Goal: Task Accomplishment & Management: Manage account settings

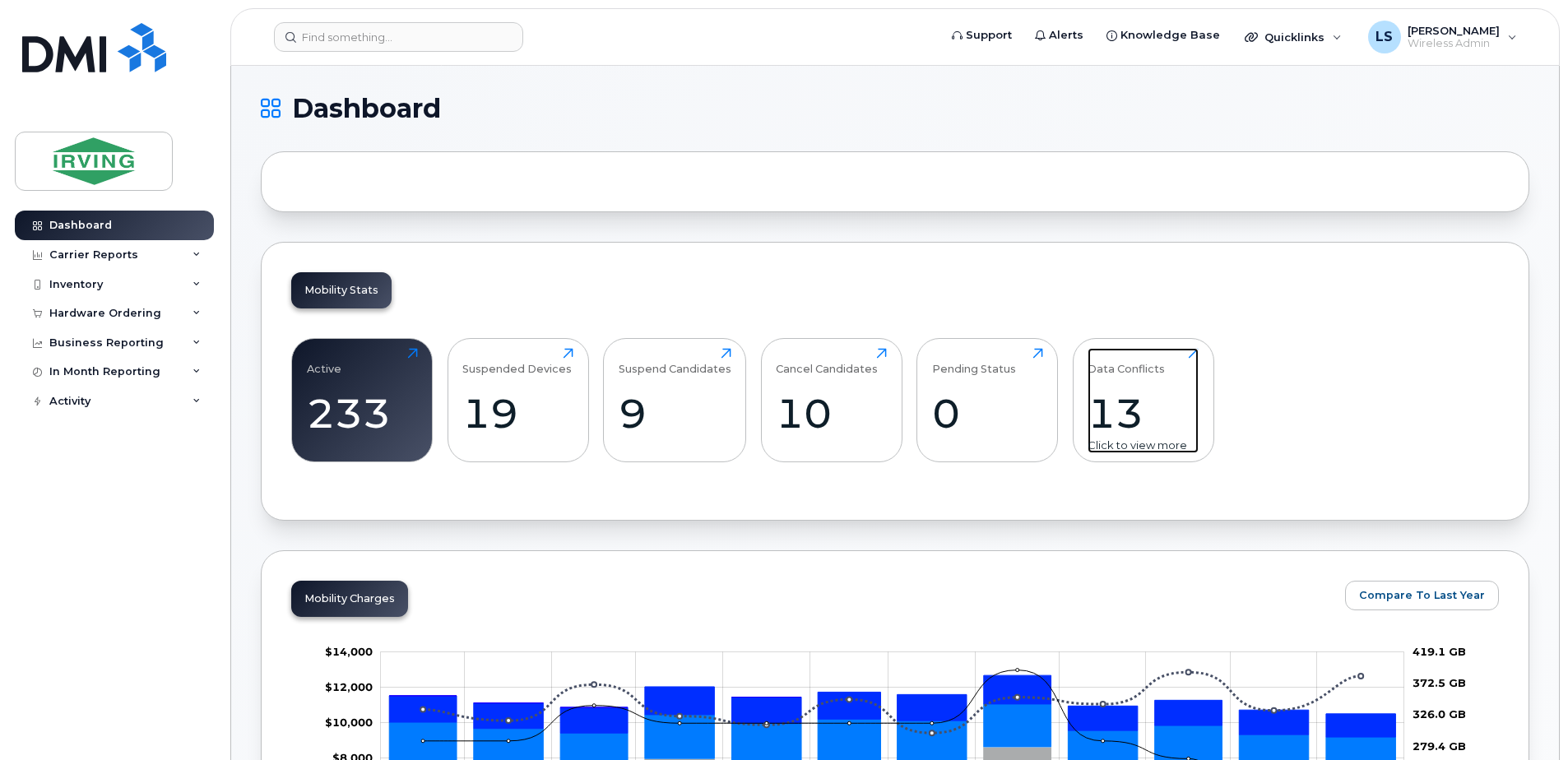
click at [1133, 410] on div "13" at bounding box center [1143, 414] width 111 height 49
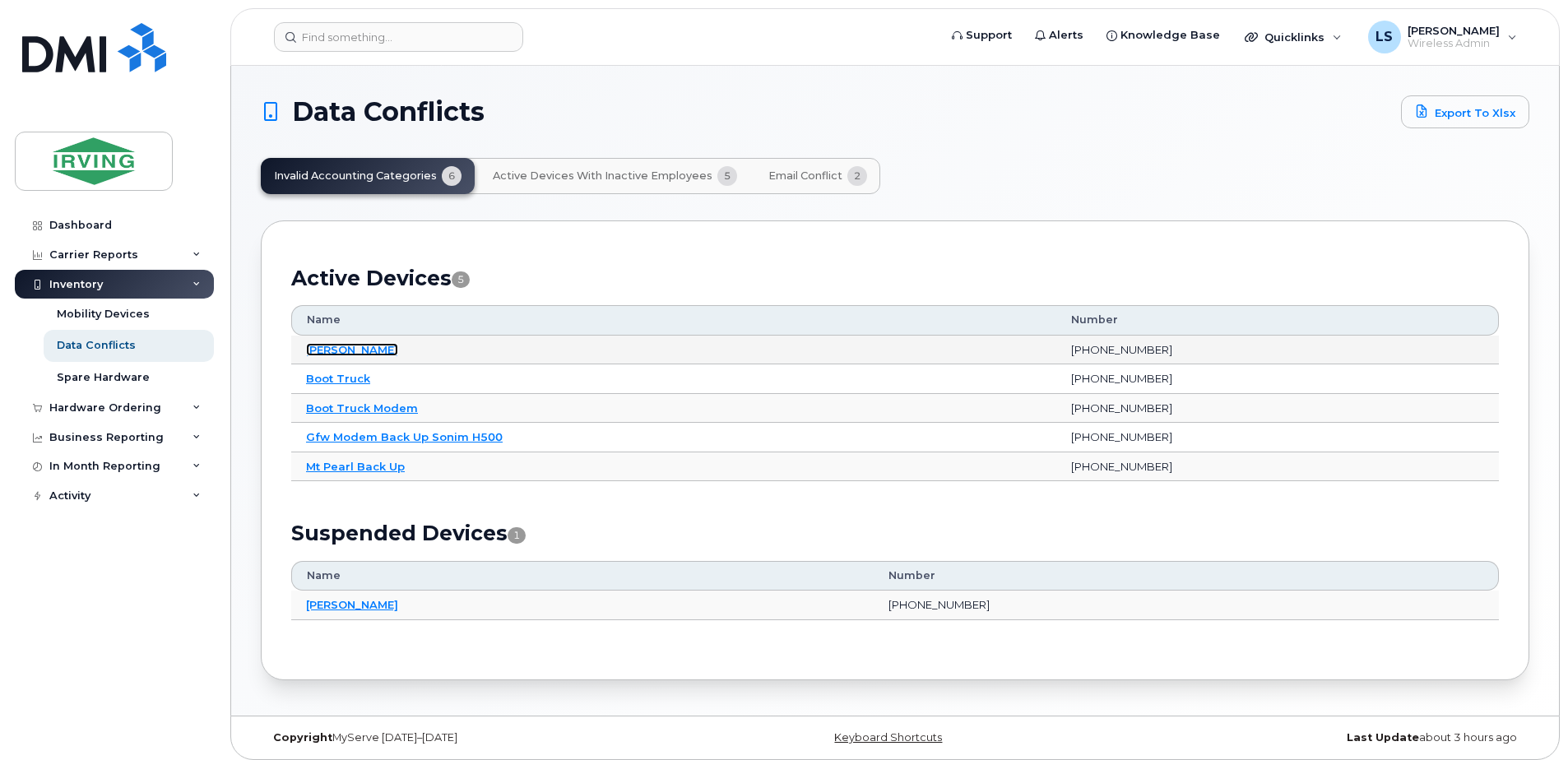
click at [330, 348] on link "[PERSON_NAME]" at bounding box center [352, 349] width 92 height 13
click at [595, 172] on span "Active Devices with Inactive Employees" at bounding box center [602, 176] width 220 height 13
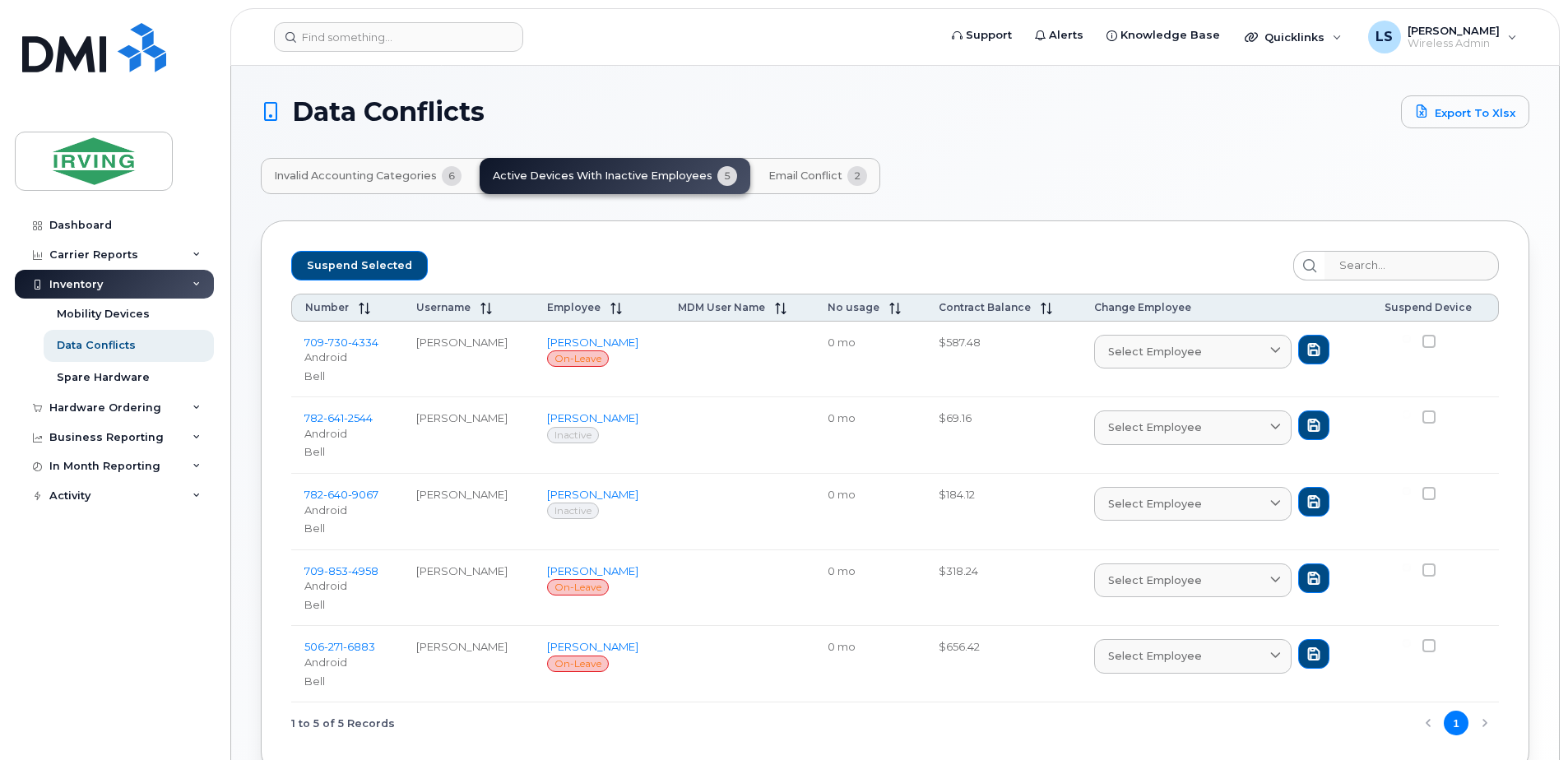
scroll to position [97, 0]
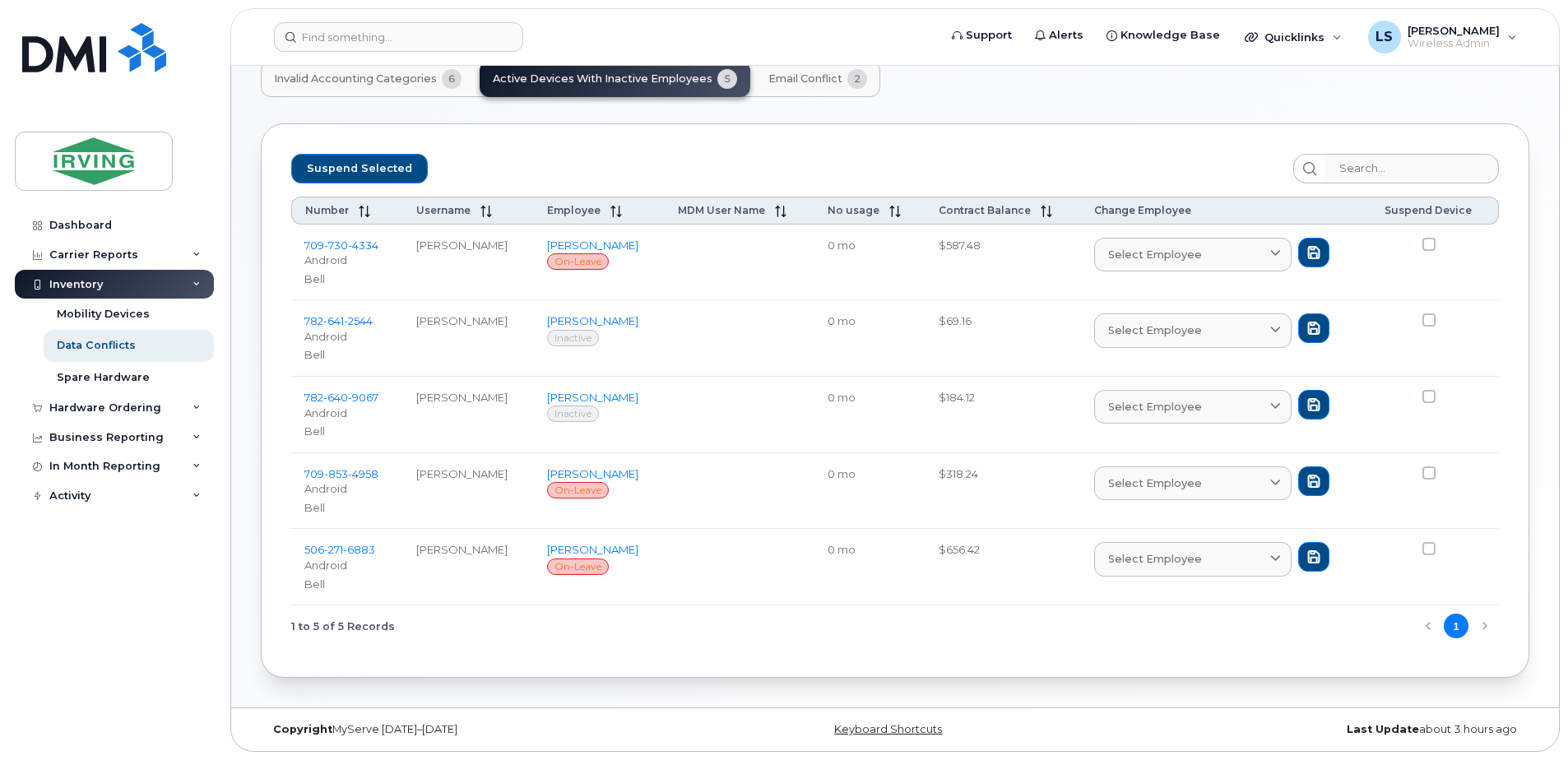
click at [787, 79] on span "Email Conflict" at bounding box center [805, 79] width 74 height 13
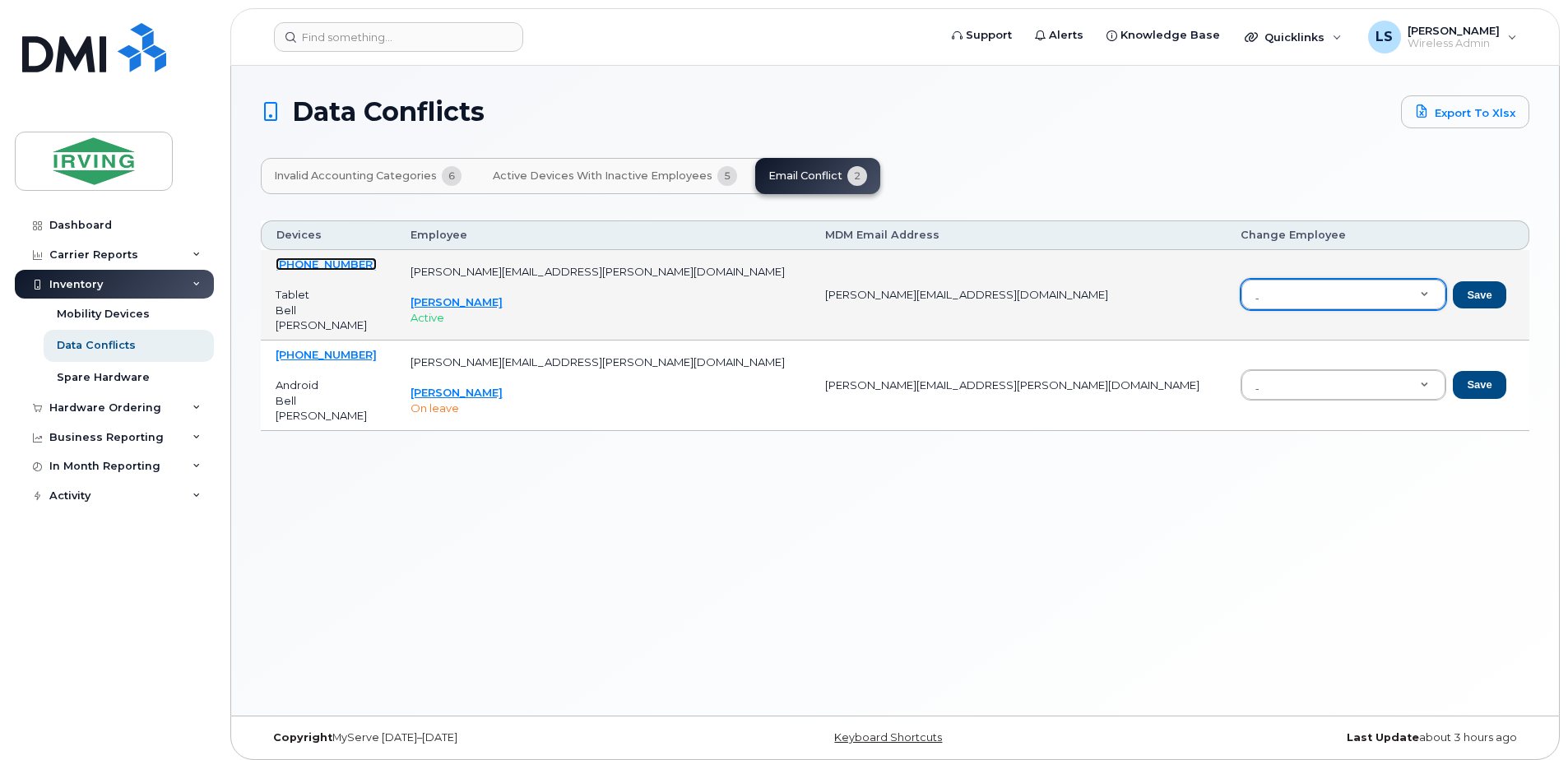
click at [308, 262] on link "[PHONE_NUMBER]" at bounding box center [326, 264] width 101 height 13
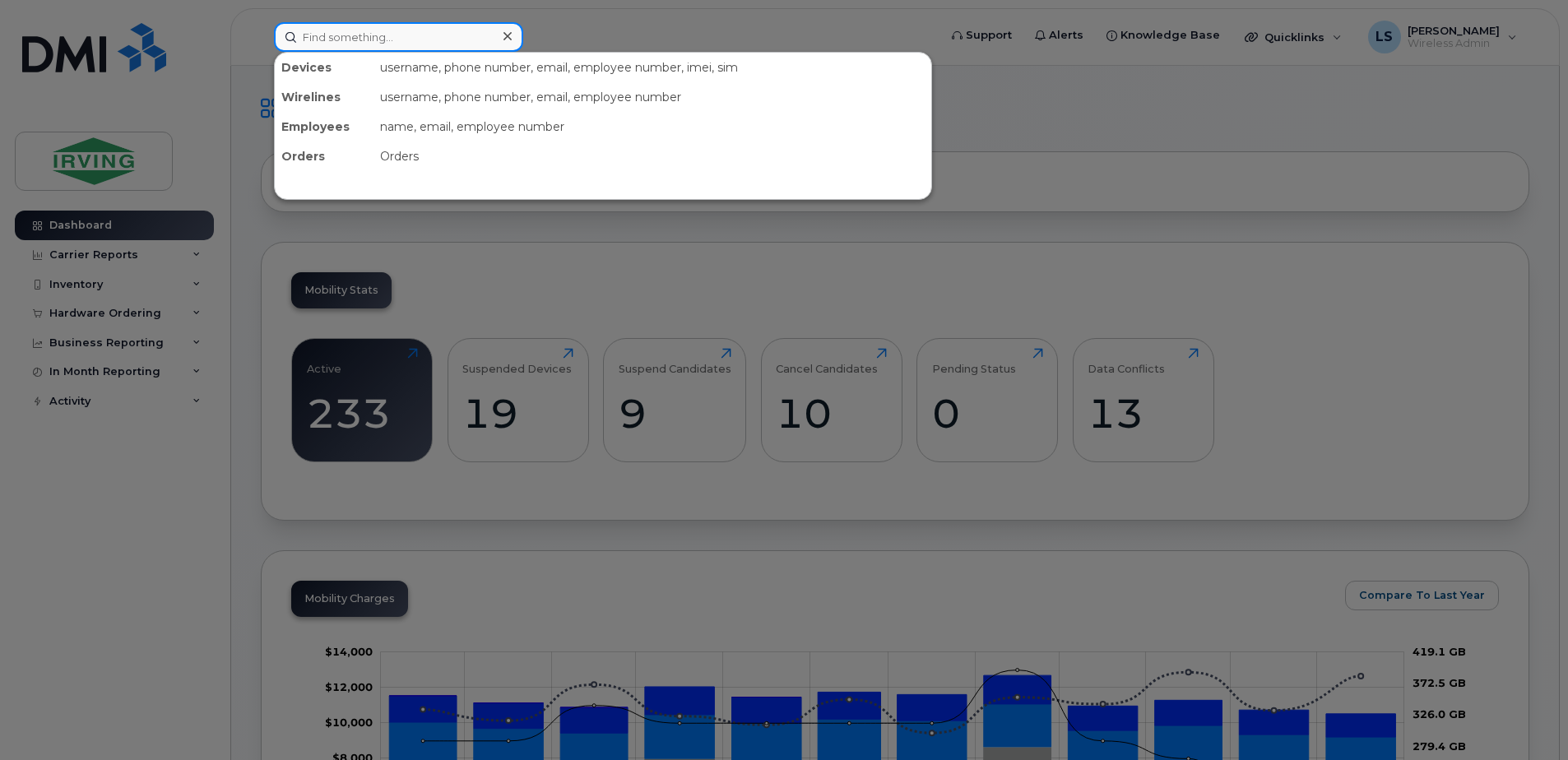
click at [394, 44] on input at bounding box center [399, 37] width 249 height 30
paste input "5062696476"
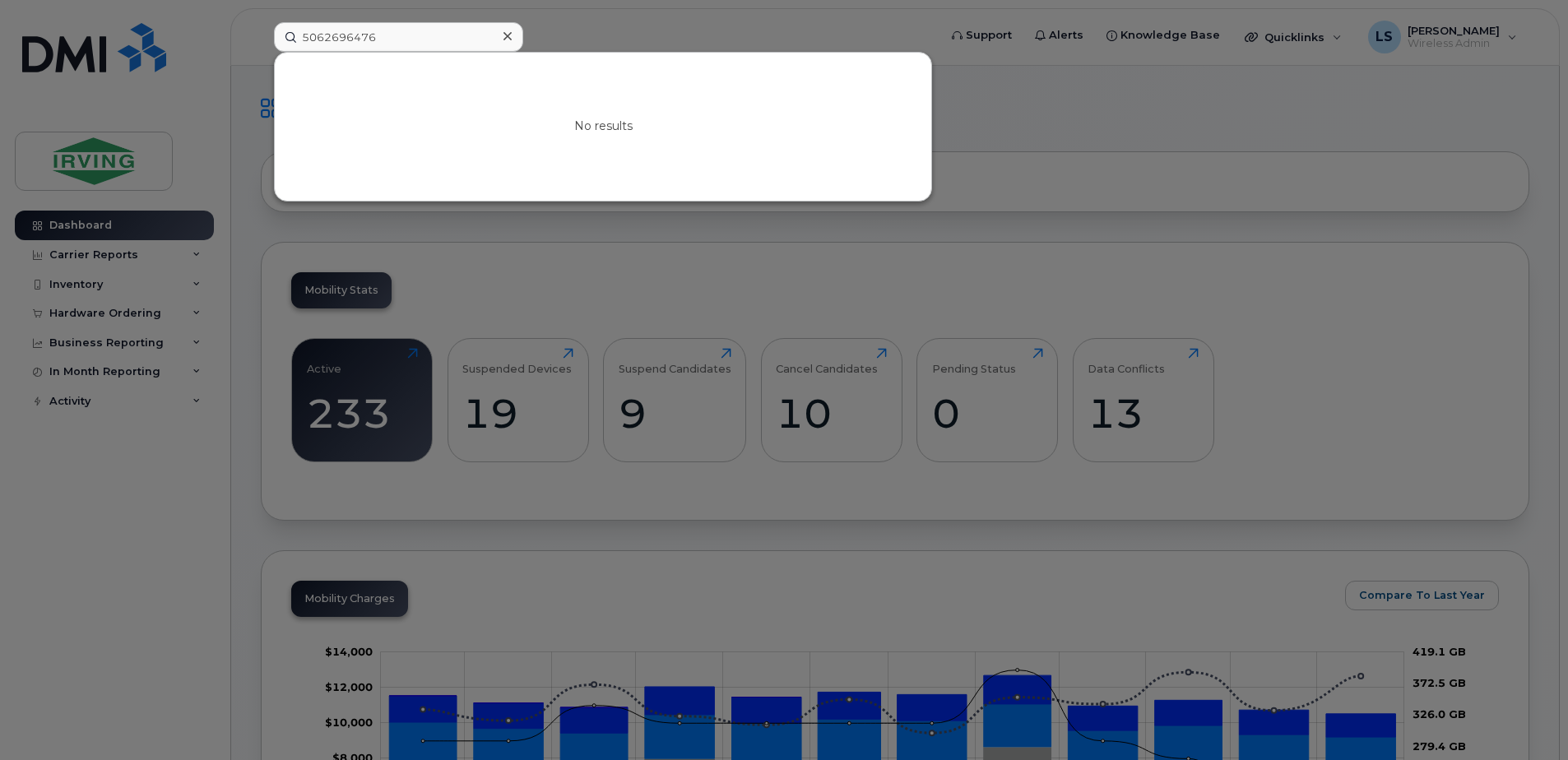
click at [1077, 122] on div at bounding box center [784, 380] width 1568 height 760
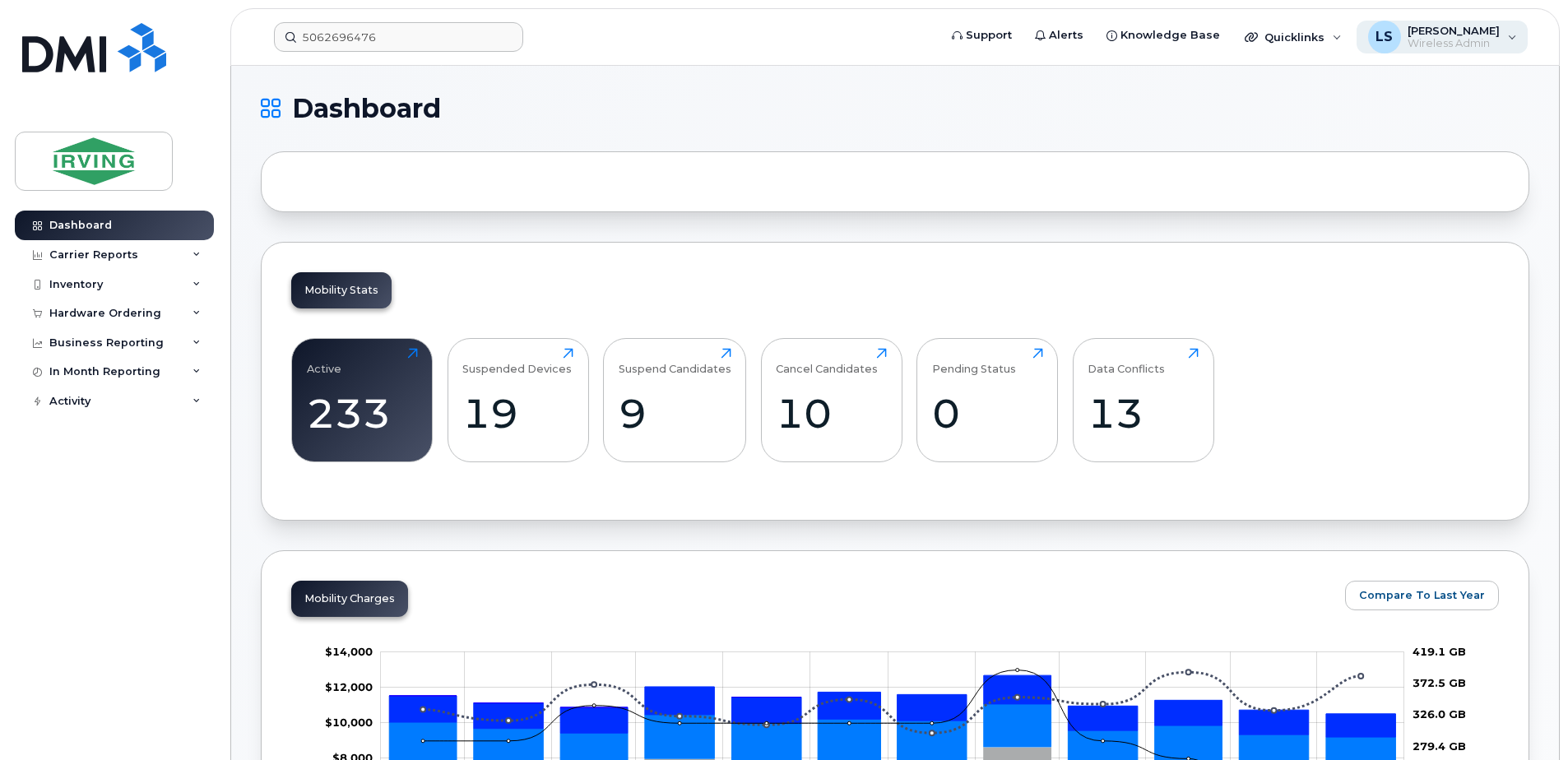
click at [1514, 28] on div "LS Lisa Soucy Wireless Admin" at bounding box center [1443, 37] width 172 height 33
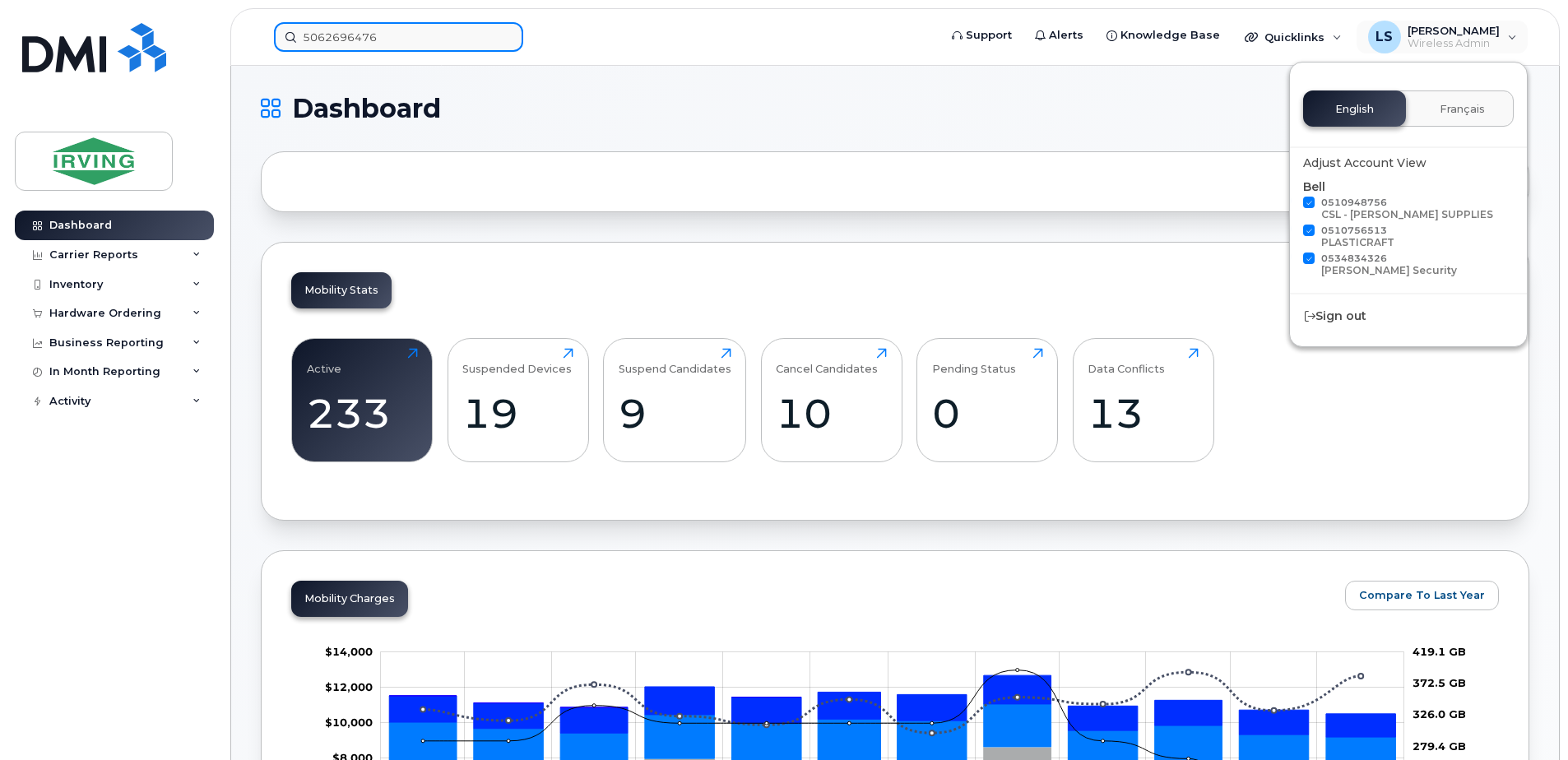
click at [411, 24] on input "5062696476" at bounding box center [399, 37] width 249 height 30
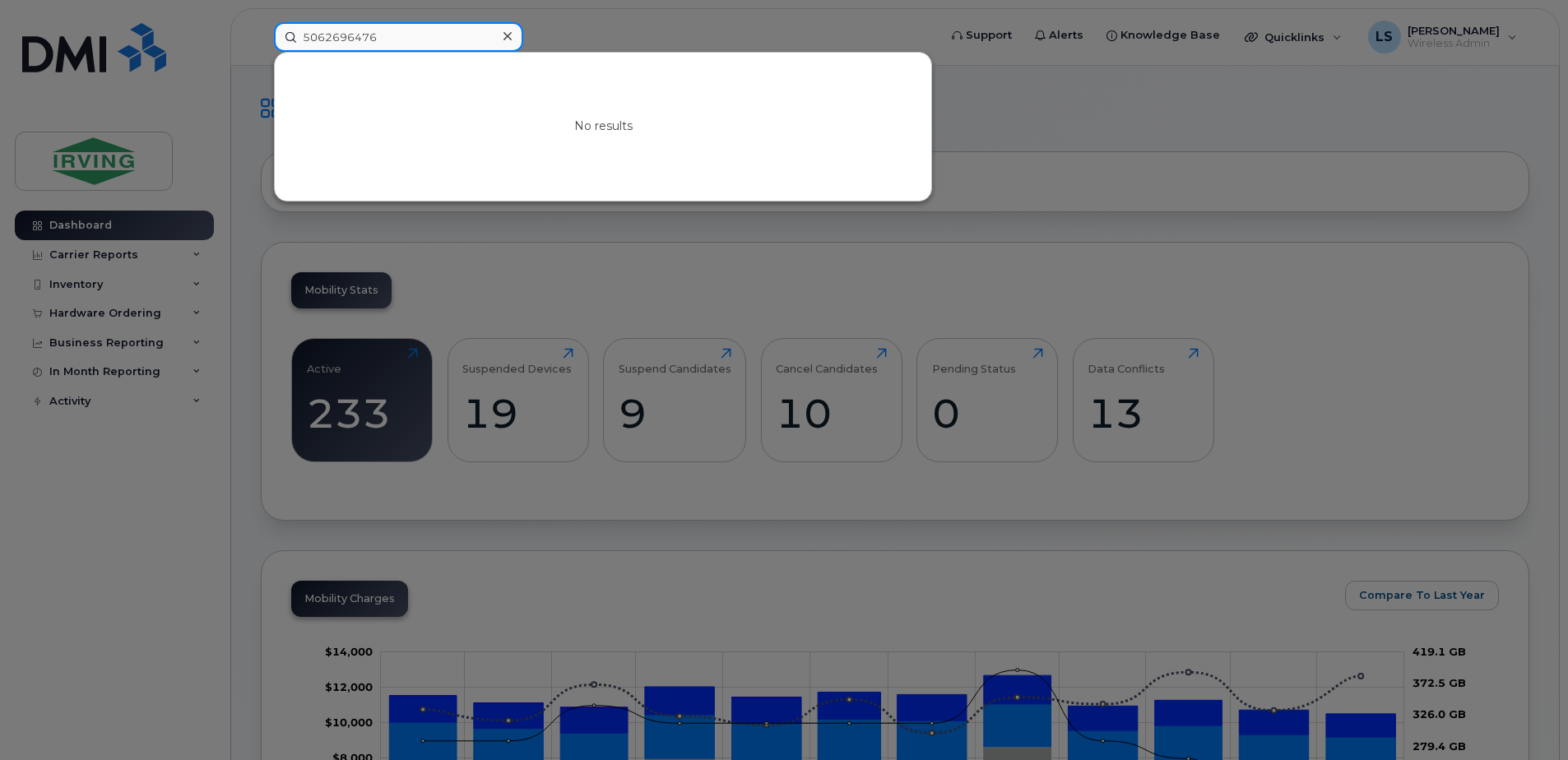
paste input "5062696476"
drag, startPoint x: 458, startPoint y: 38, endPoint x: -4, endPoint y: 52, distance: 462.2
paste input
type input "5062696476"
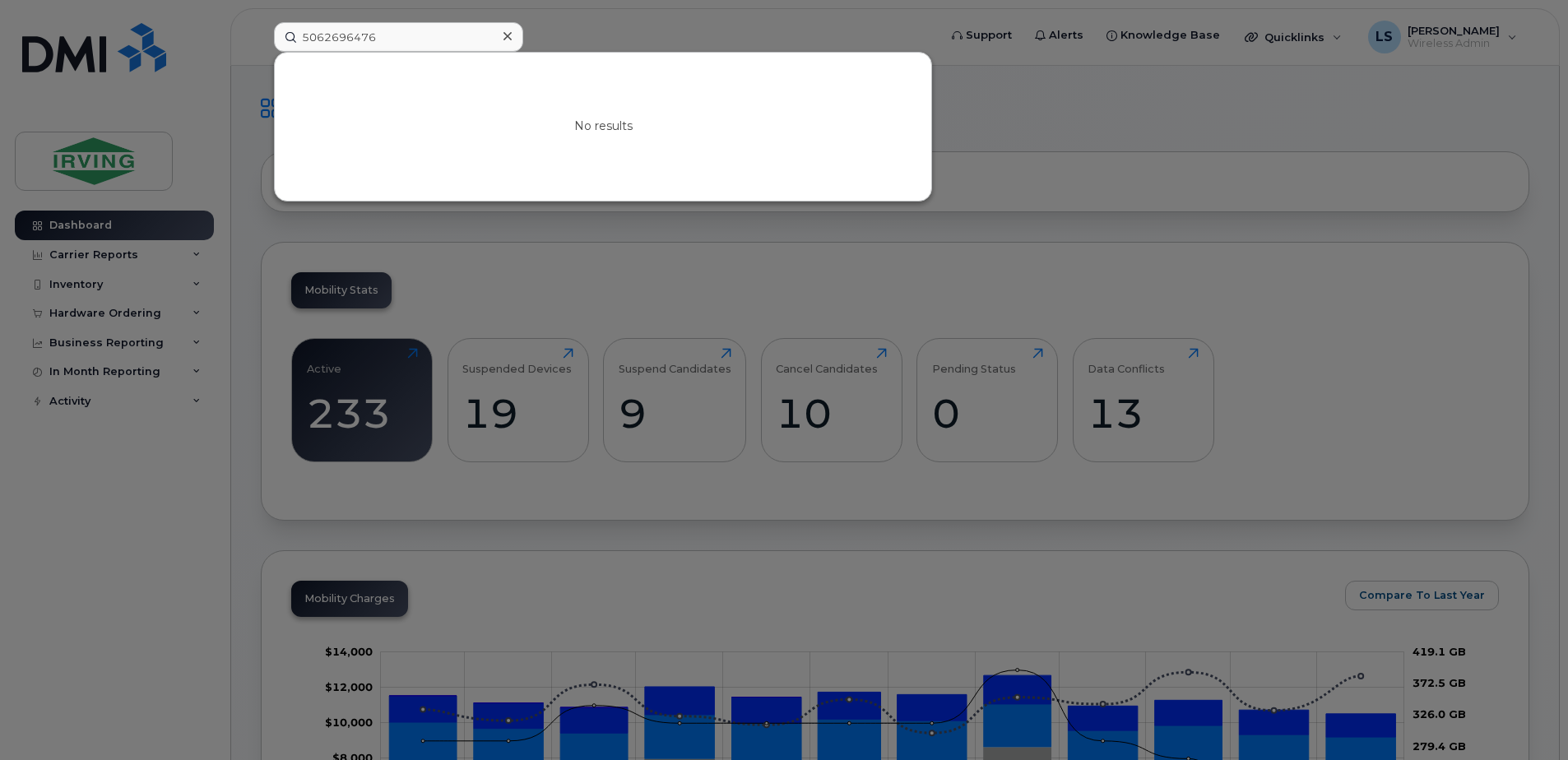
click at [1216, 80] on div at bounding box center [784, 380] width 1568 height 760
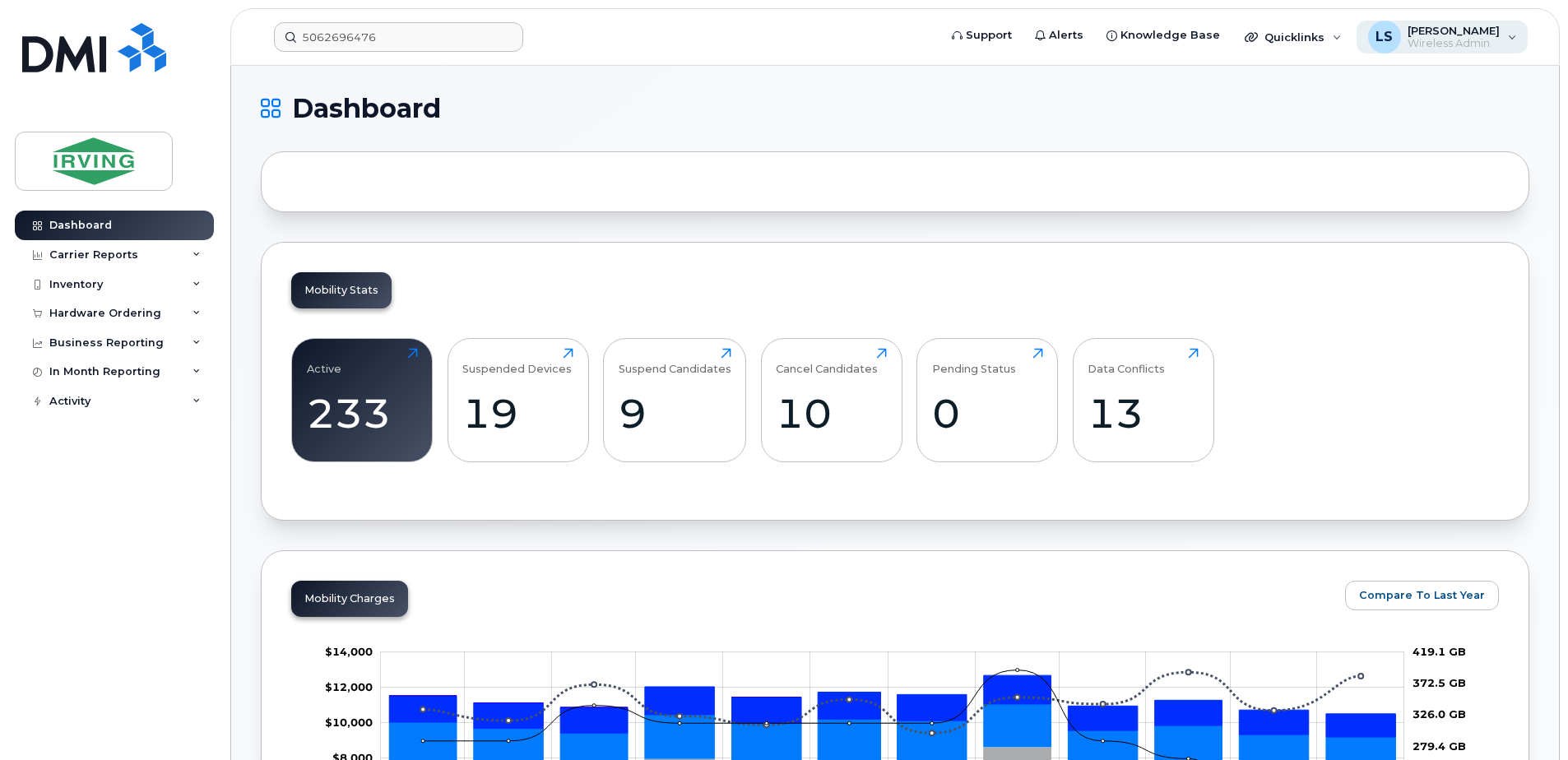
click at [1510, 30] on div "LS Lisa Soucy Wireless Admin" at bounding box center [1443, 37] width 172 height 33
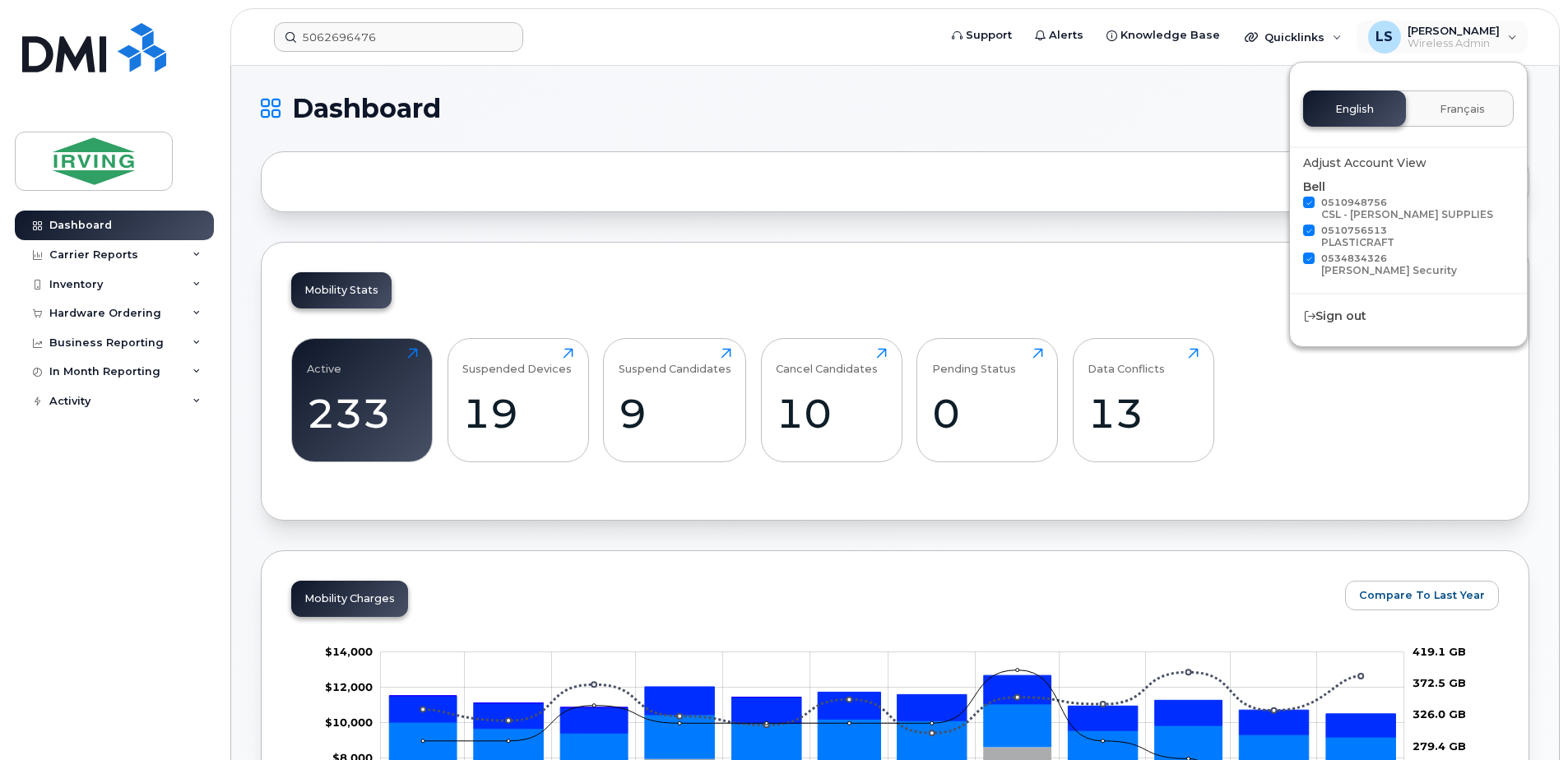
click at [1338, 255] on span "0534834326 Chandler Security" at bounding box center [1388, 264] width 136 height 23
click at [1292, 255] on input "0534834326 Chandler Security" at bounding box center [1287, 256] width 8 height 8
checkbox input "false"
click at [1339, 227] on span "0510756513 PLASTICRAFT" at bounding box center [1357, 236] width 73 height 23
click at [1292, 227] on input "0510756513 PLASTICRAFT" at bounding box center [1287, 228] width 8 height 8
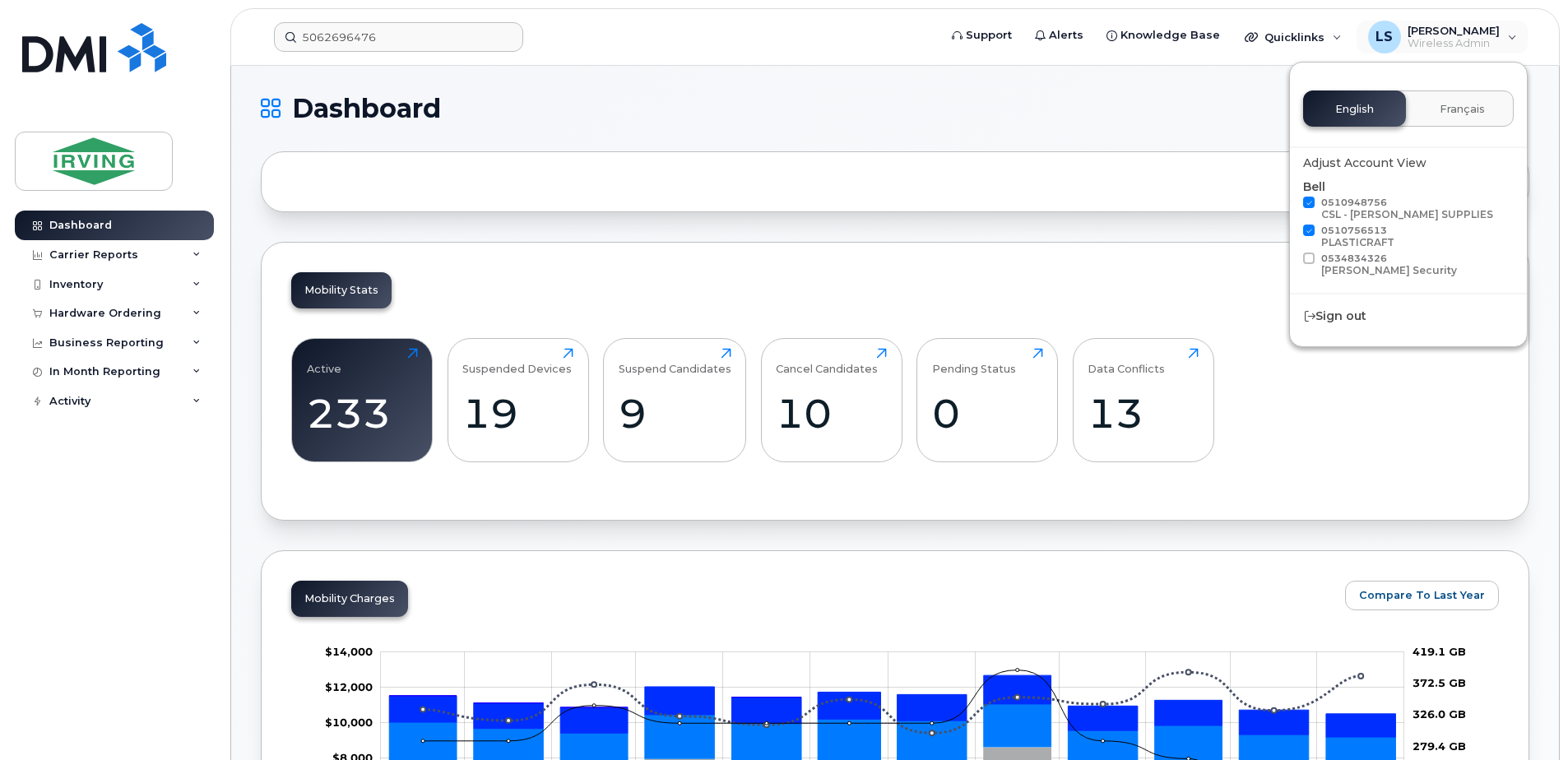
checkbox input "false"
drag, startPoint x: 1339, startPoint y: 217, endPoint x: 1338, endPoint y: 202, distance: 15.0
click at [1338, 202] on span "0510948756 CSL - CHANDLER SUPPLIES" at bounding box center [1407, 208] width 172 height 23
click at [1292, 202] on input "0510948756 CSL - CHANDLER SUPPLIES" at bounding box center [1287, 200] width 8 height 8
checkbox input "false"
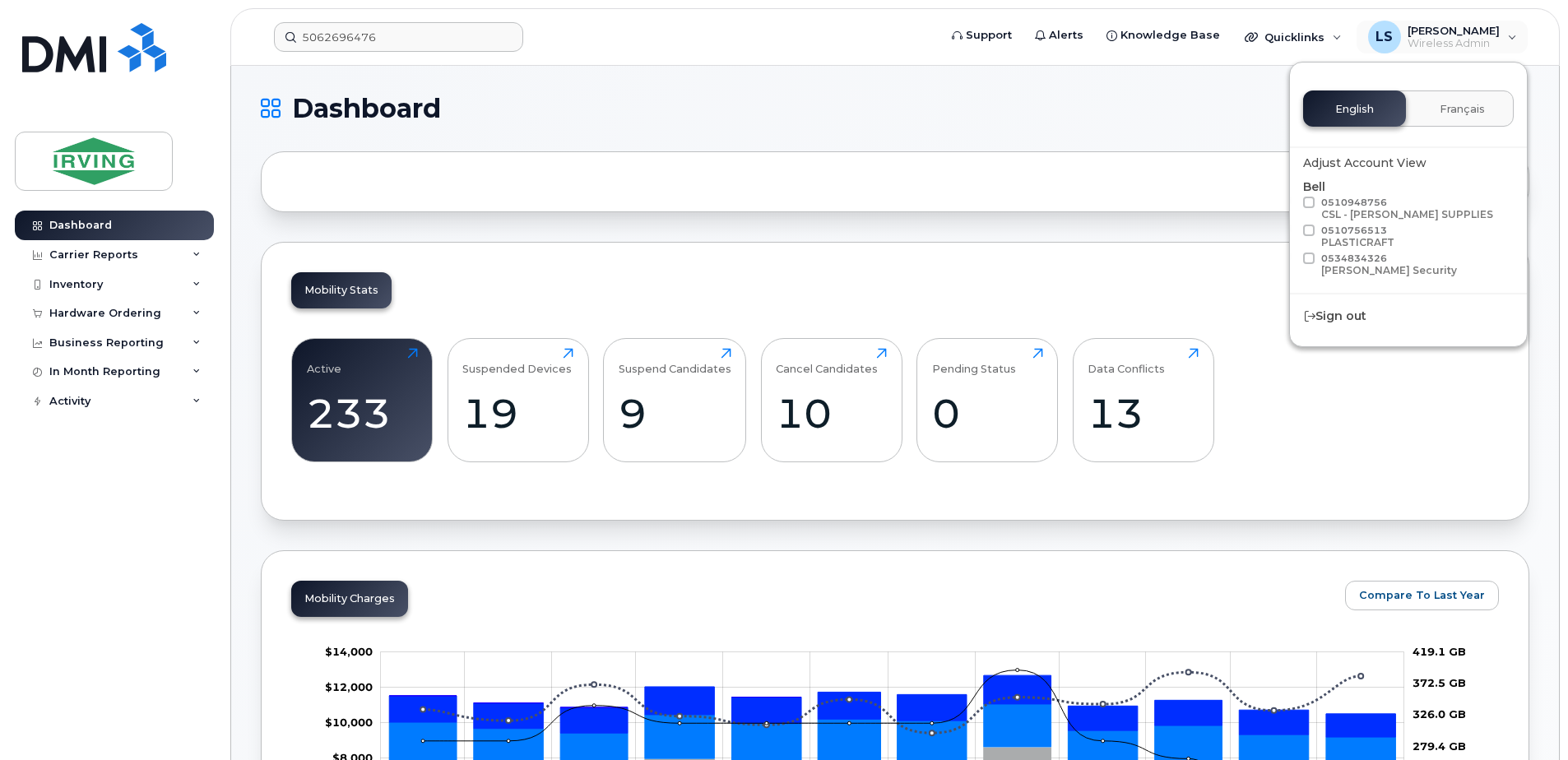
click at [1337, 264] on div "[PERSON_NAME] Security" at bounding box center [1388, 270] width 136 height 12
click at [1292, 261] on input "0534834326 Chandler Security" at bounding box center [1287, 256] width 8 height 8
checkbox input "true"
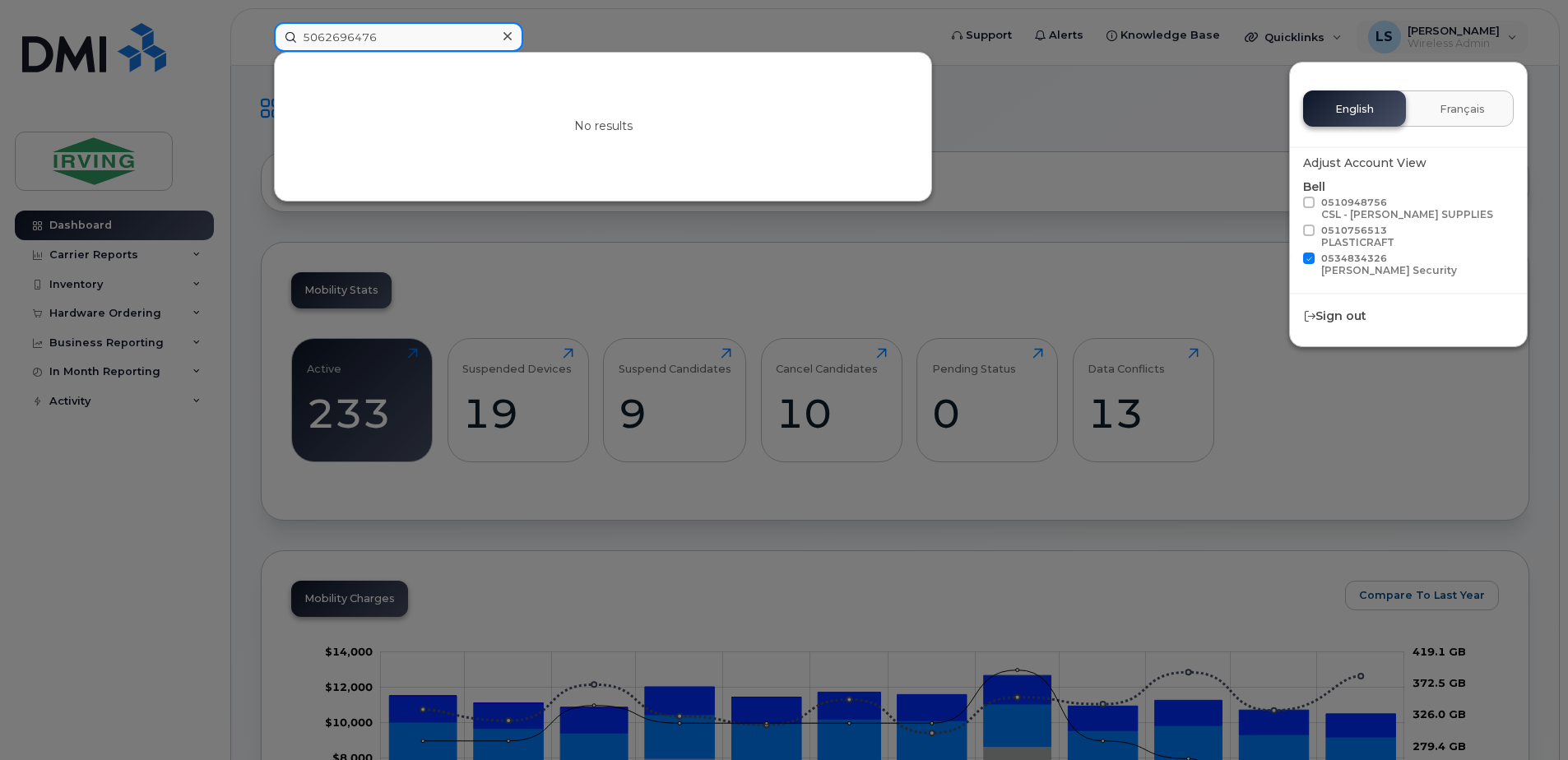
drag, startPoint x: 404, startPoint y: 35, endPoint x: 78, endPoint y: 44, distance: 326.1
click at [261, 44] on div "5062696476 No results" at bounding box center [601, 37] width 680 height 30
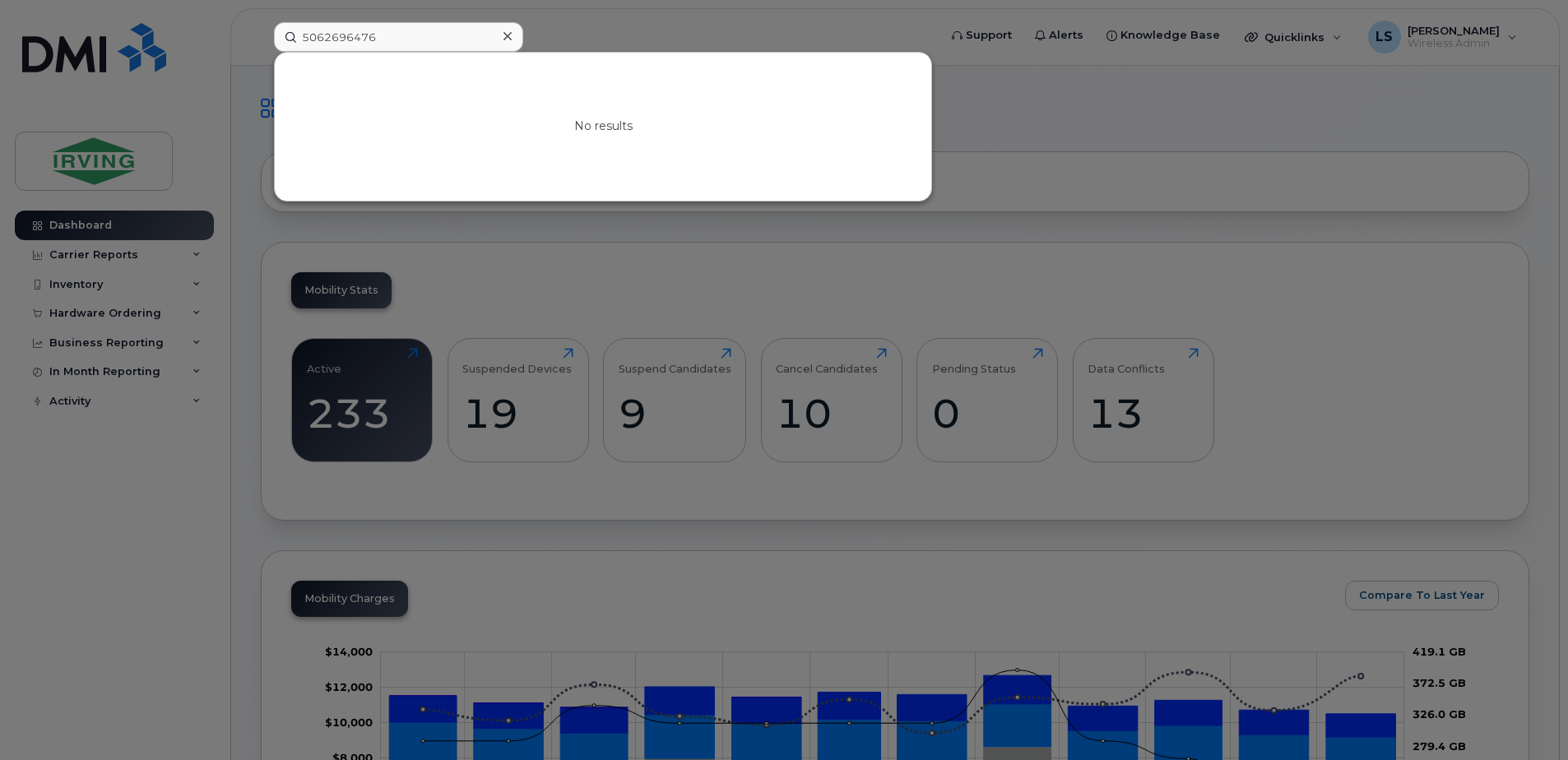
click at [579, 261] on div at bounding box center [784, 380] width 1568 height 760
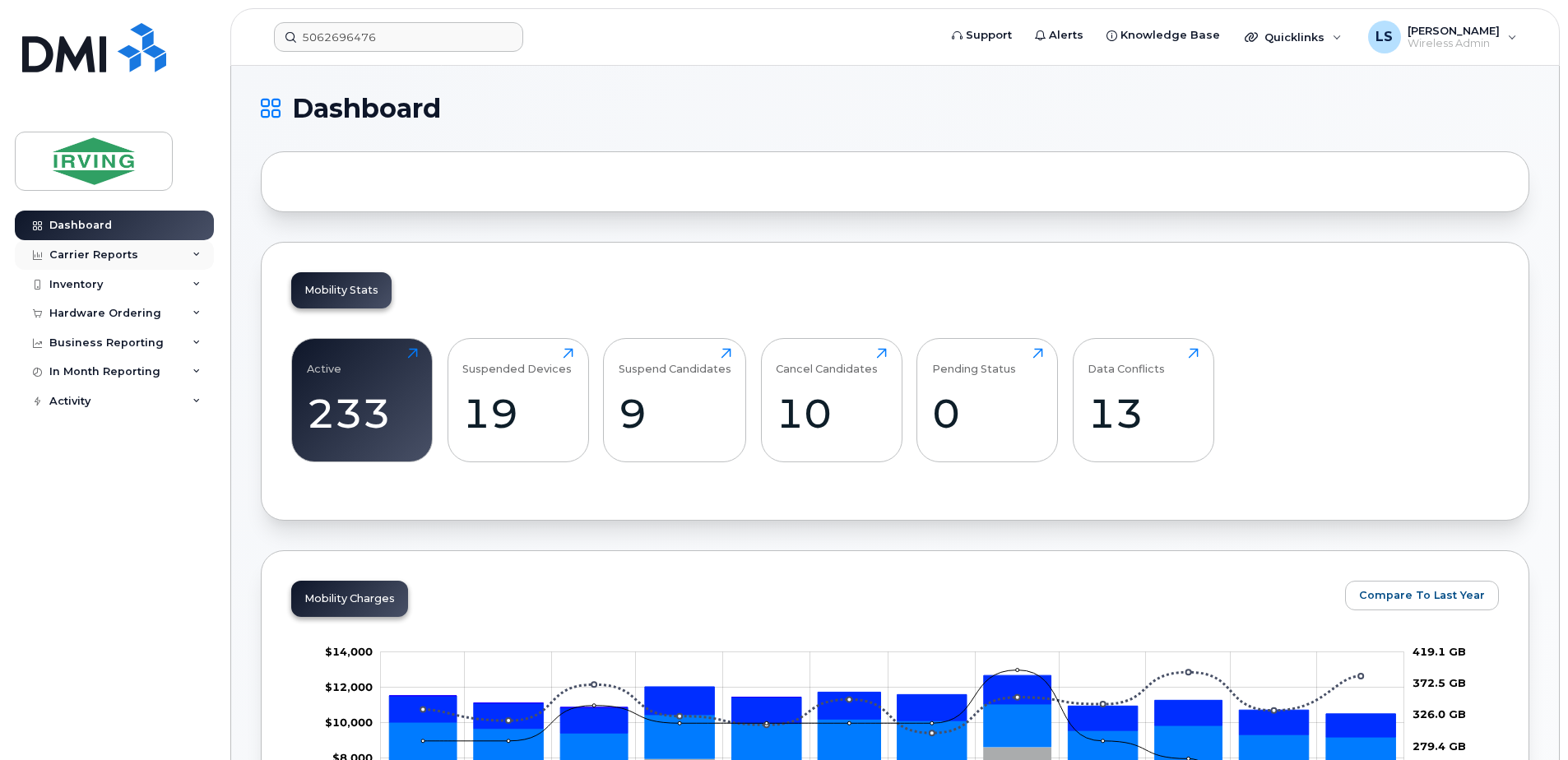
click at [115, 256] on div "Carrier Reports" at bounding box center [94, 255] width 89 height 13
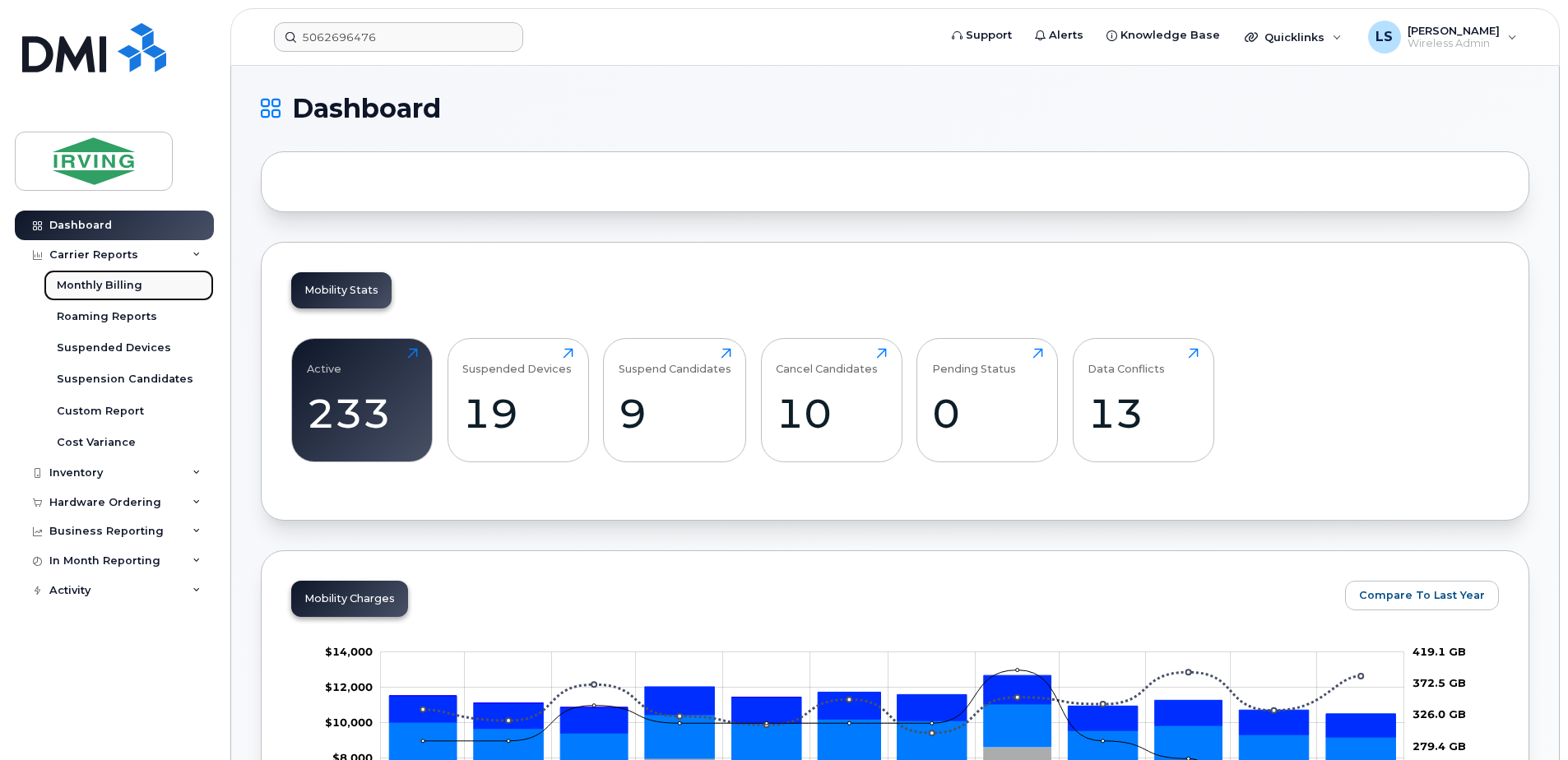
click at [109, 286] on div "Monthly Billing" at bounding box center [99, 285] width 85 height 15
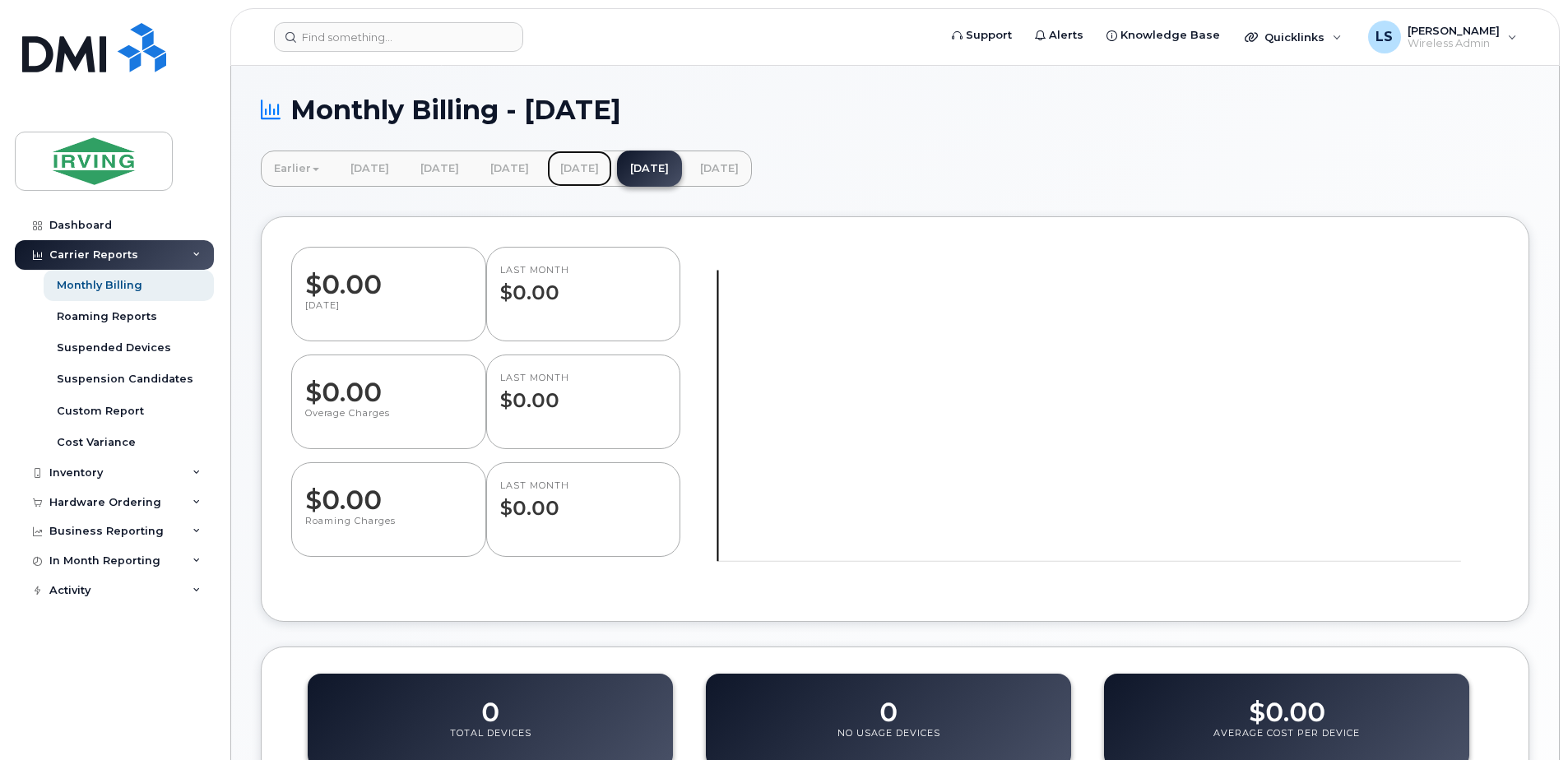
click at [612, 163] on link "[DATE]" at bounding box center [579, 168] width 65 height 37
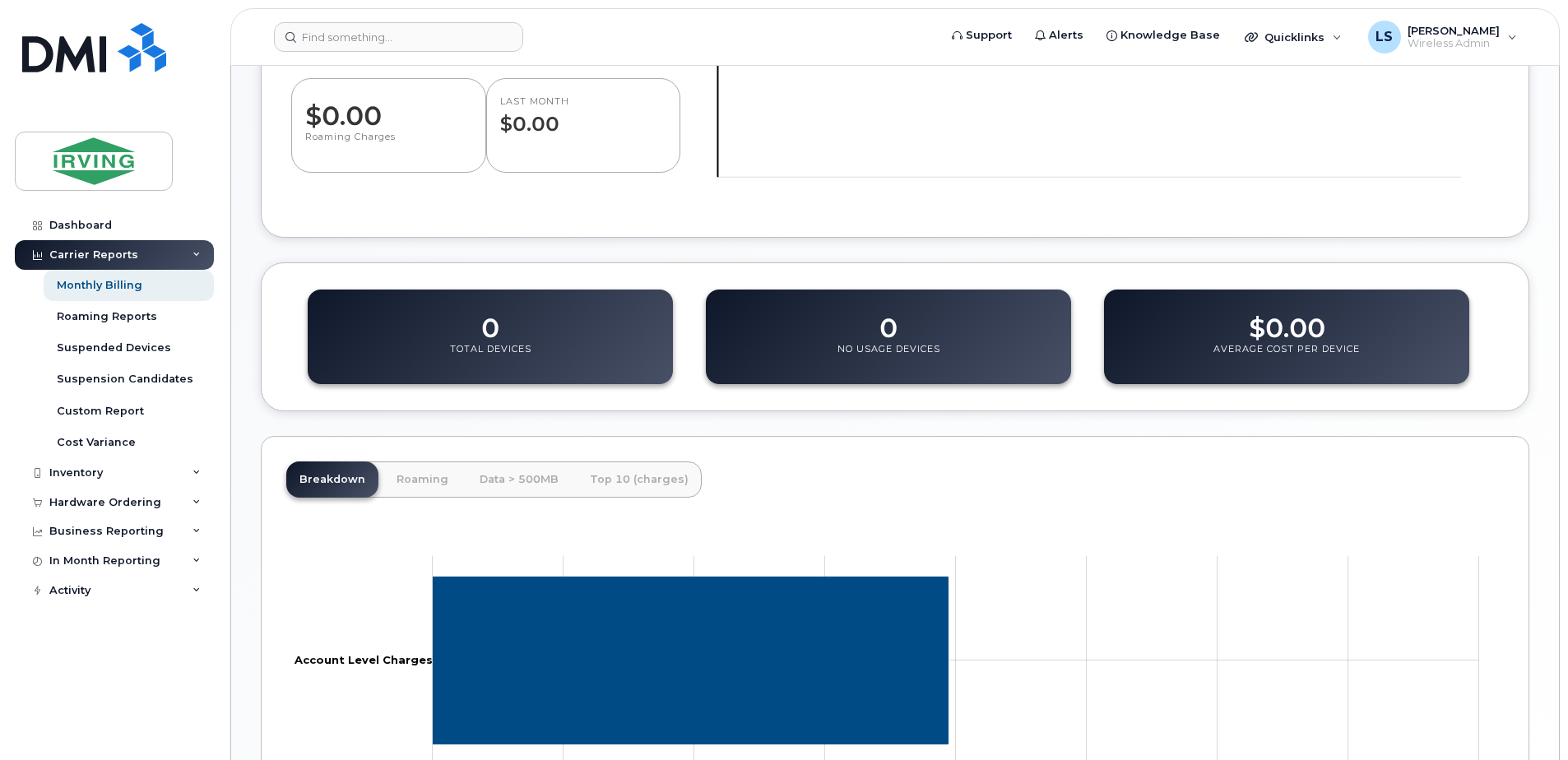
scroll to position [387, 0]
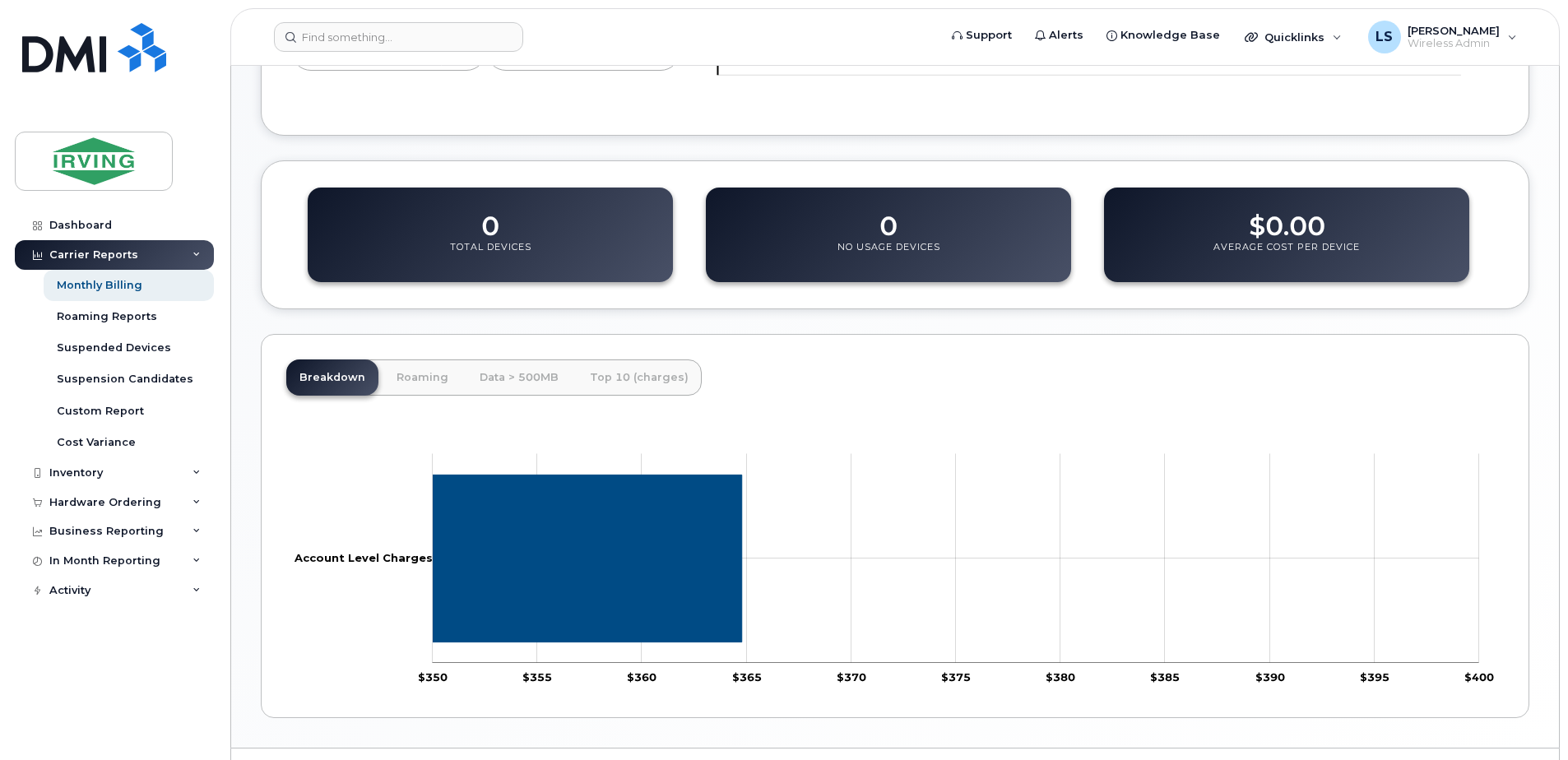
scroll to position [526, 0]
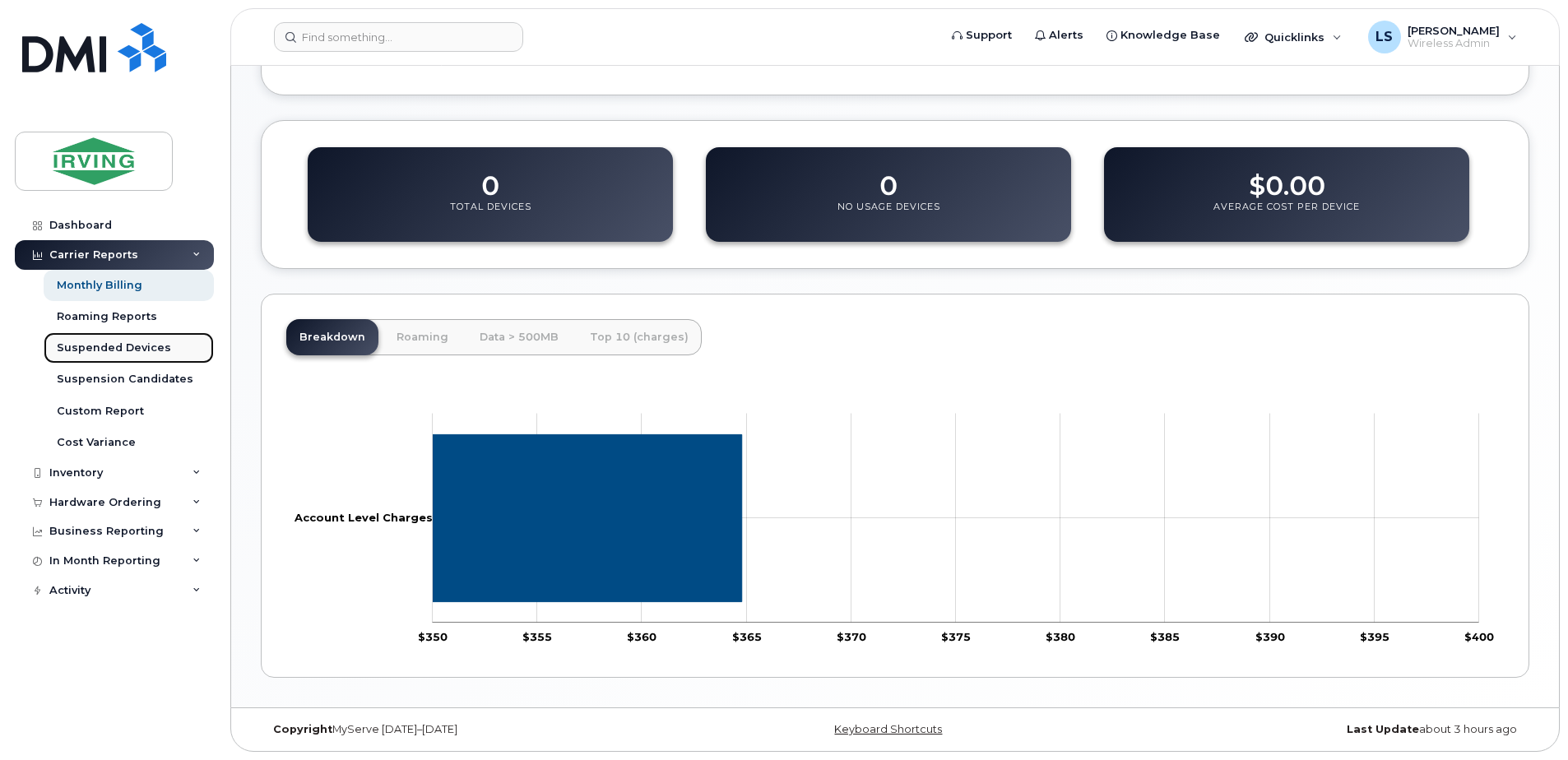
click at [95, 345] on div "Suspended Devices" at bounding box center [114, 348] width 114 height 15
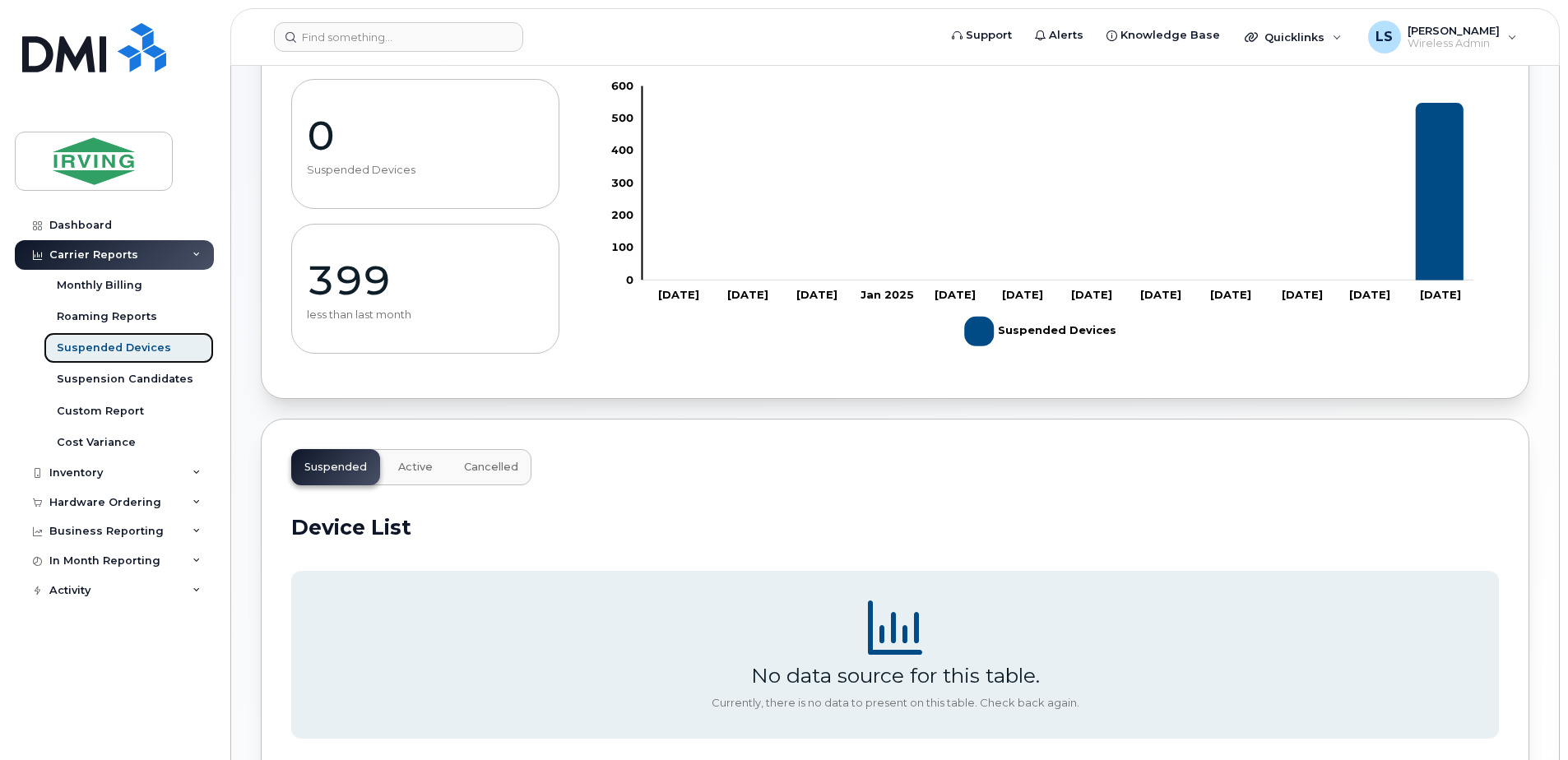
scroll to position [95, 0]
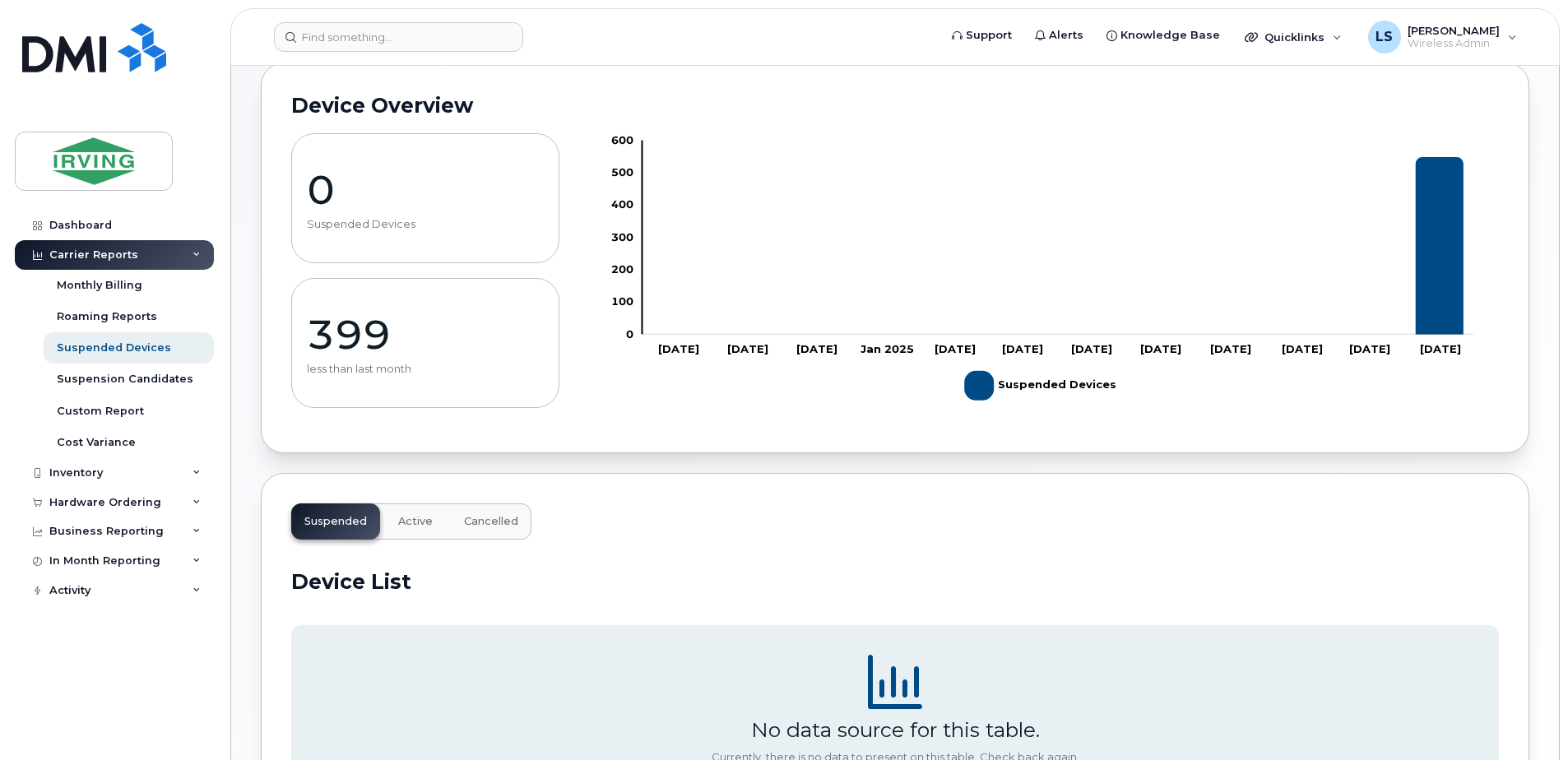
click at [418, 519] on span "Active" at bounding box center [415, 521] width 35 height 13
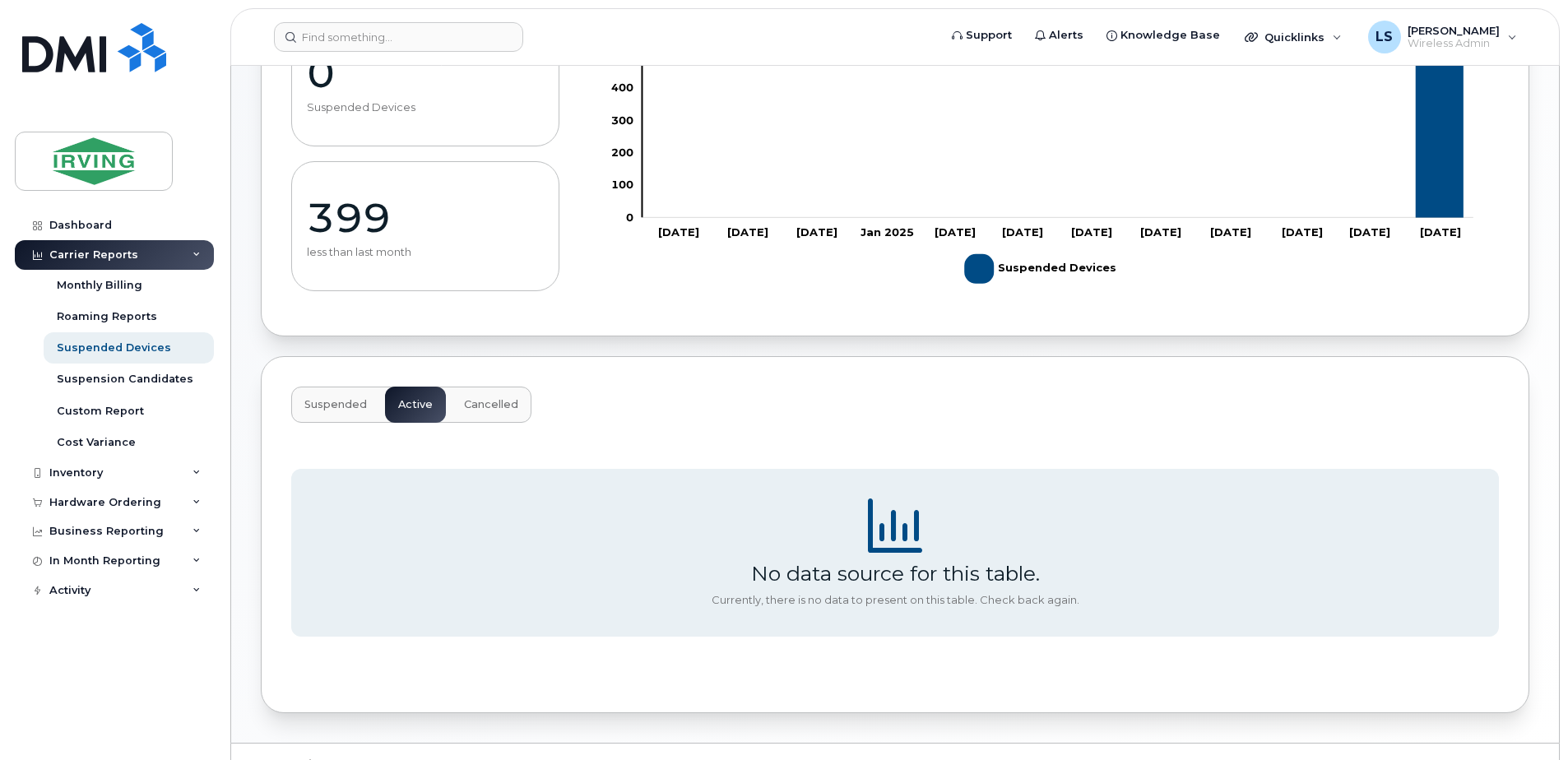
scroll to position [247, 0]
